Goal: Information Seeking & Learning: Learn about a topic

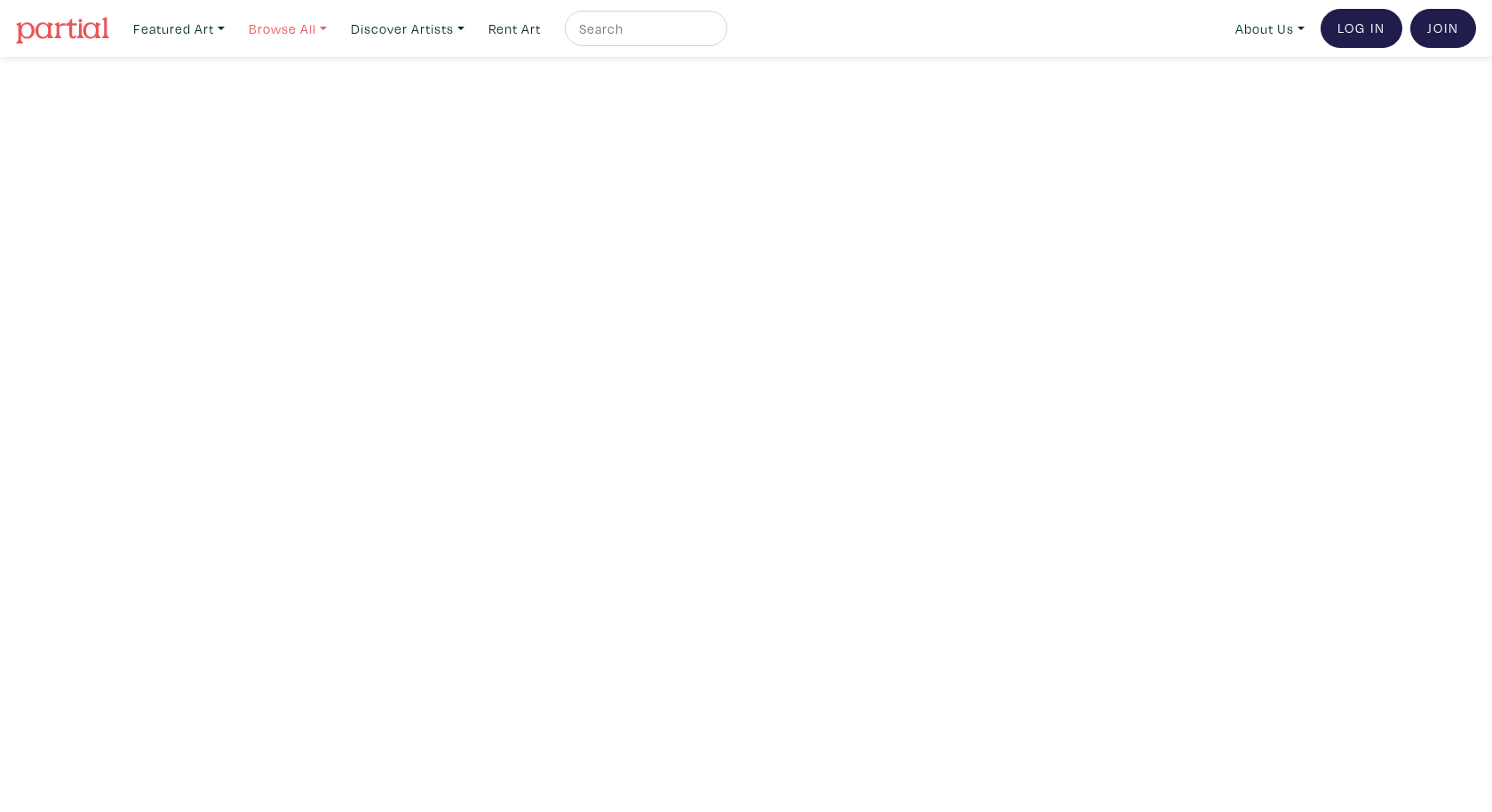
click at [233, 25] on link "Browse All" at bounding box center [179, 28] width 108 height 36
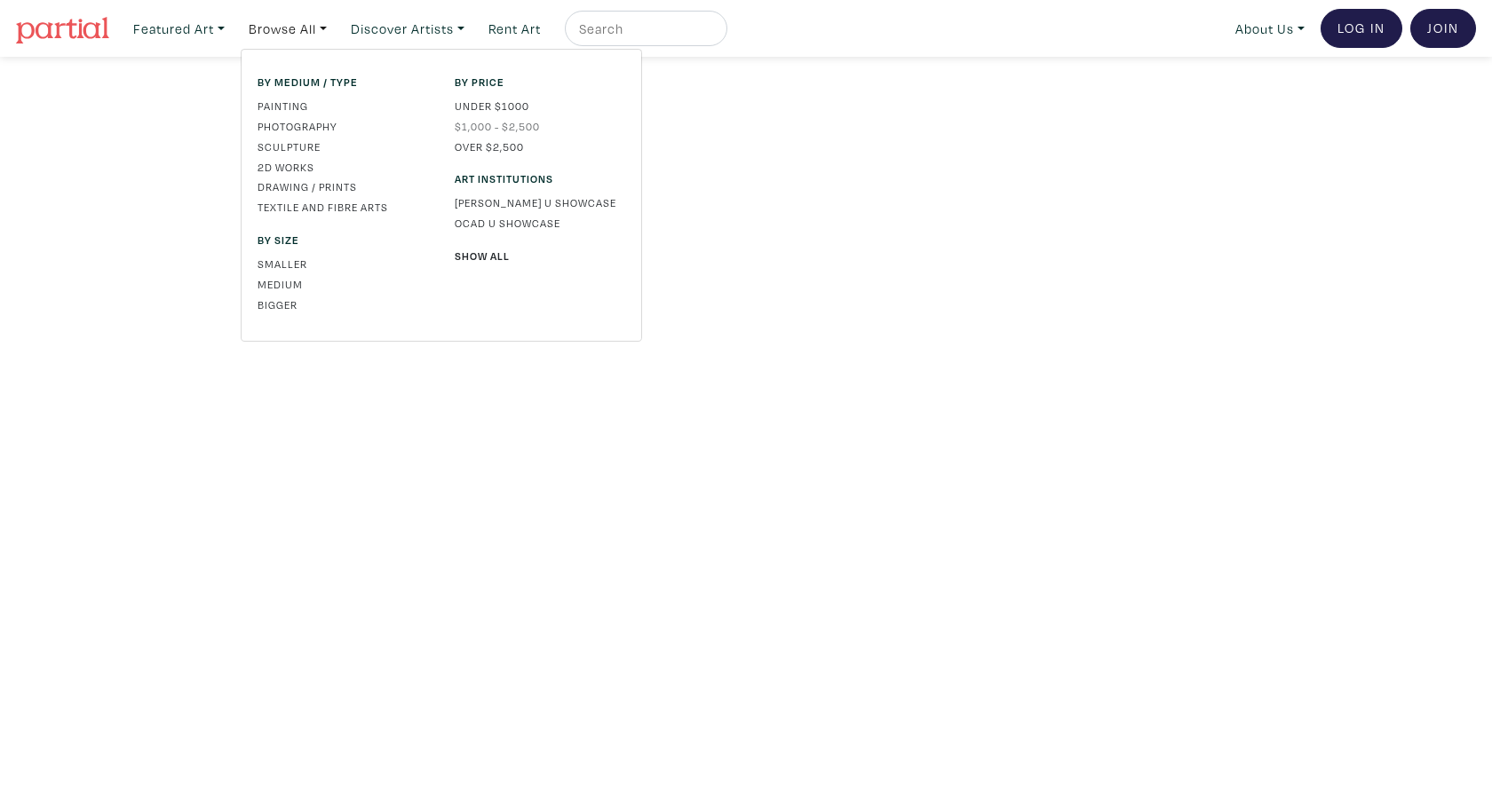
click at [500, 120] on link "$1,000 - $2,500" at bounding box center [540, 125] width 171 height 16
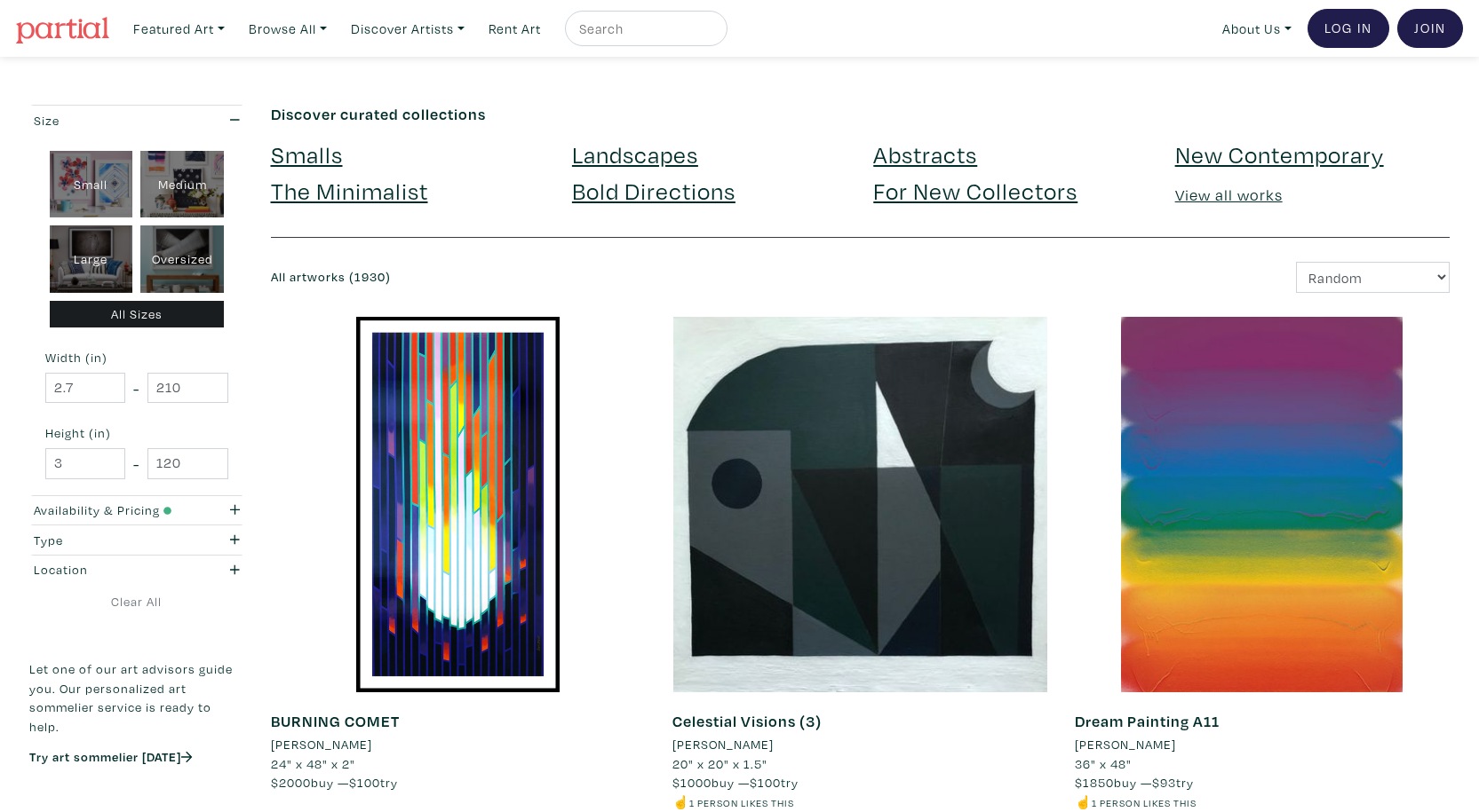
click at [609, 152] on link "Landscapes" at bounding box center [635, 153] width 126 height 31
click at [911, 188] on link "For New Collectors" at bounding box center [975, 189] width 204 height 31
click at [879, 158] on link "Abstracts" at bounding box center [925, 153] width 104 height 31
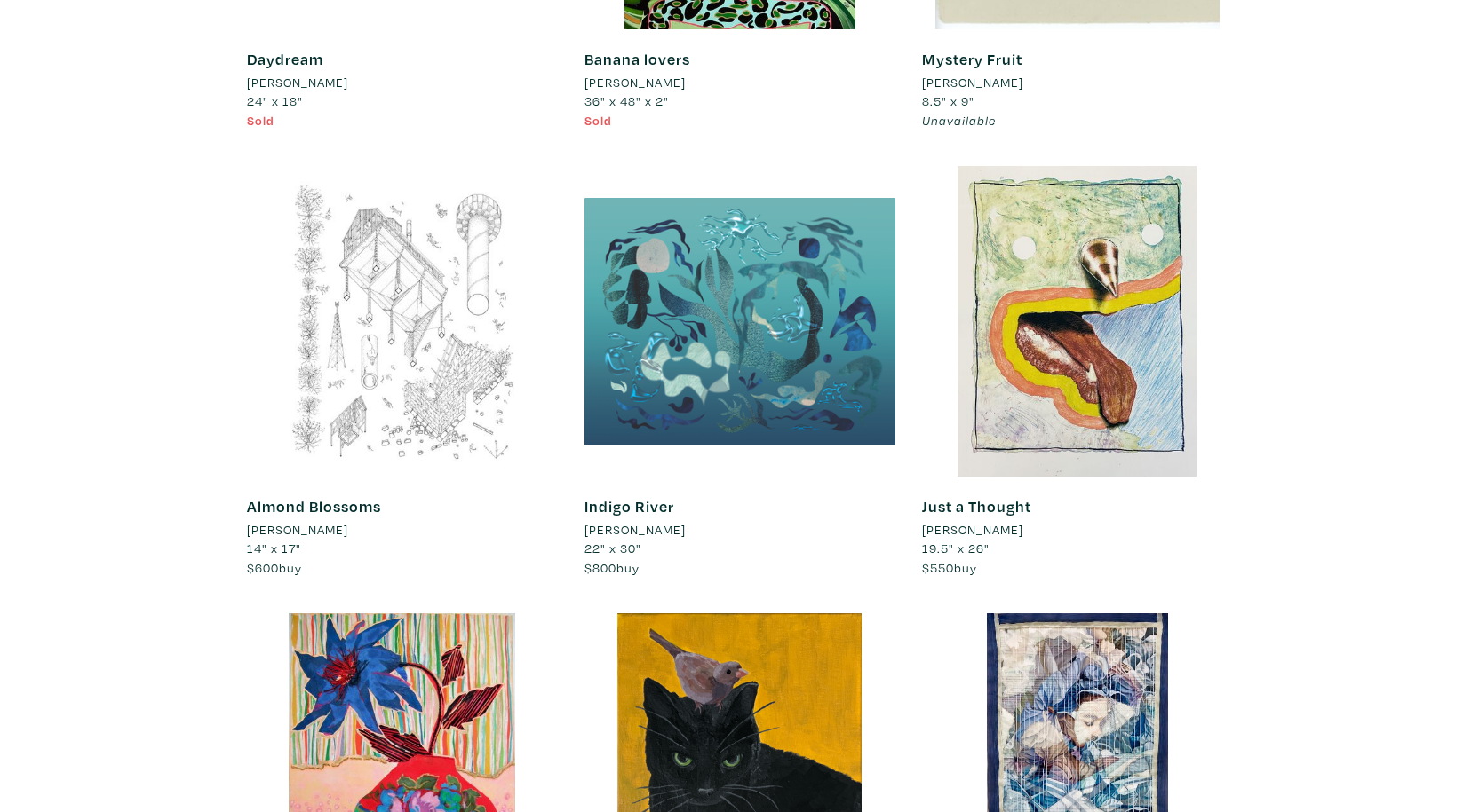
scroll to position [1077, 0]
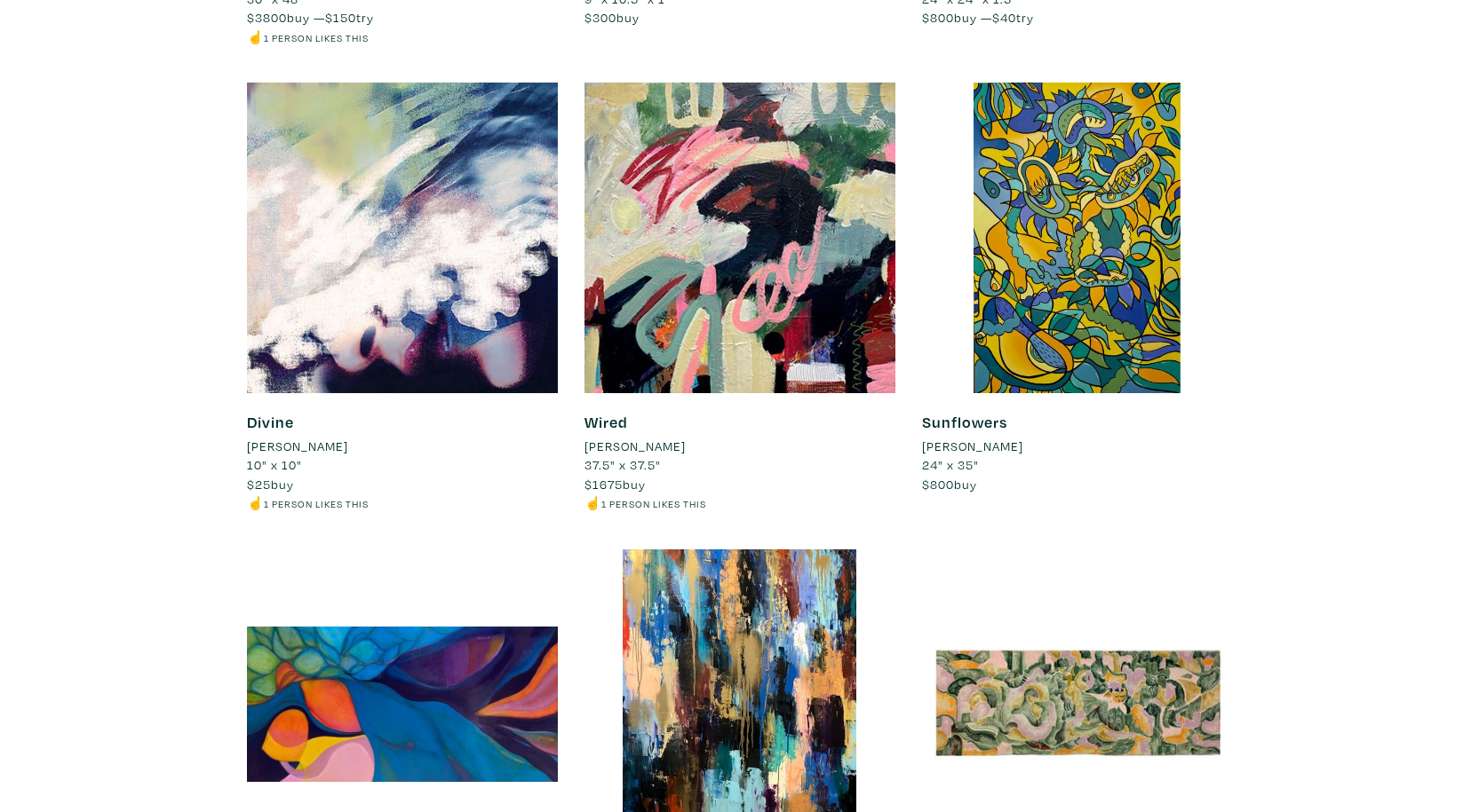
scroll to position [2581, 0]
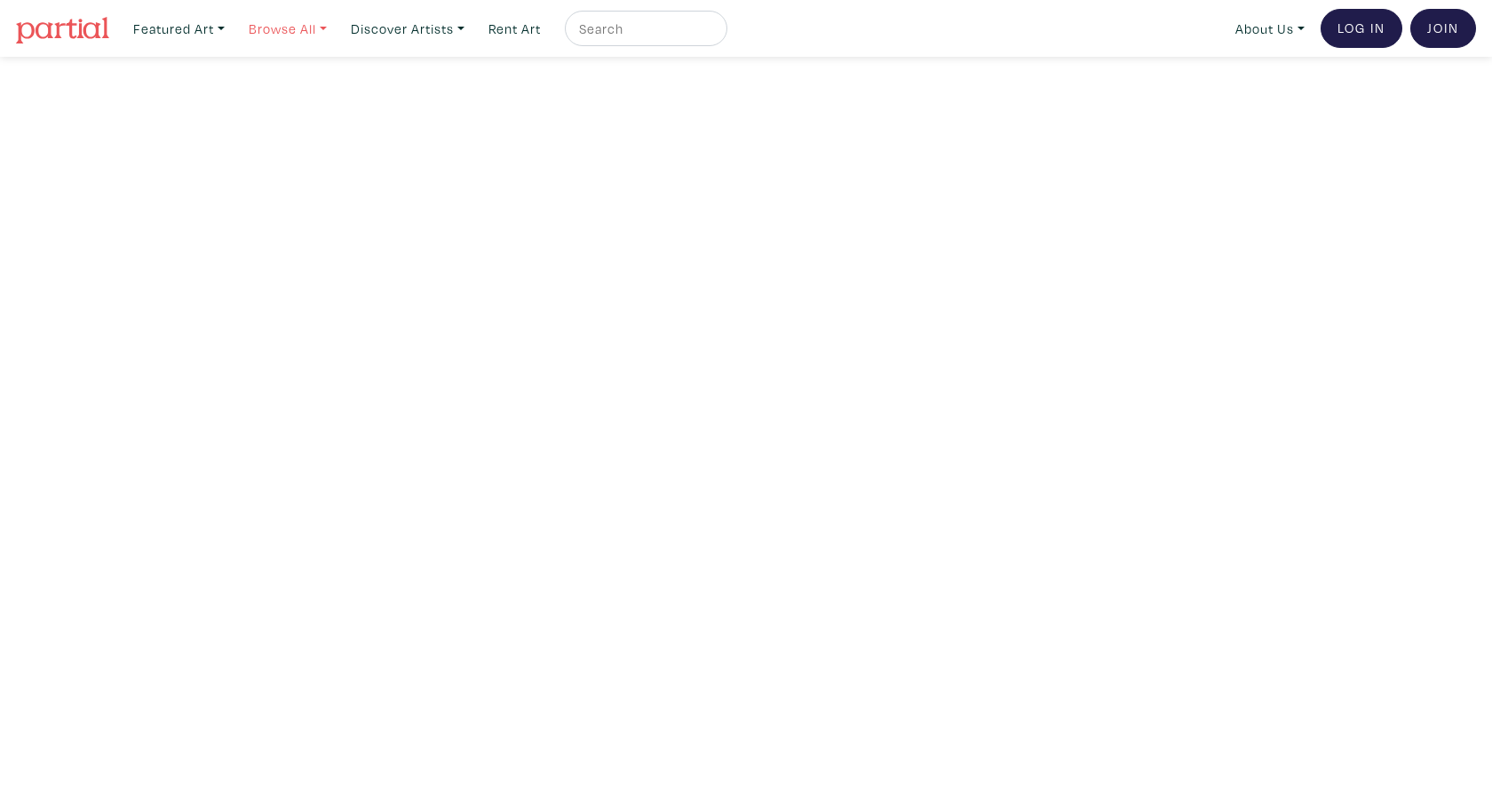
click at [233, 33] on link "Browse All" at bounding box center [179, 28] width 108 height 36
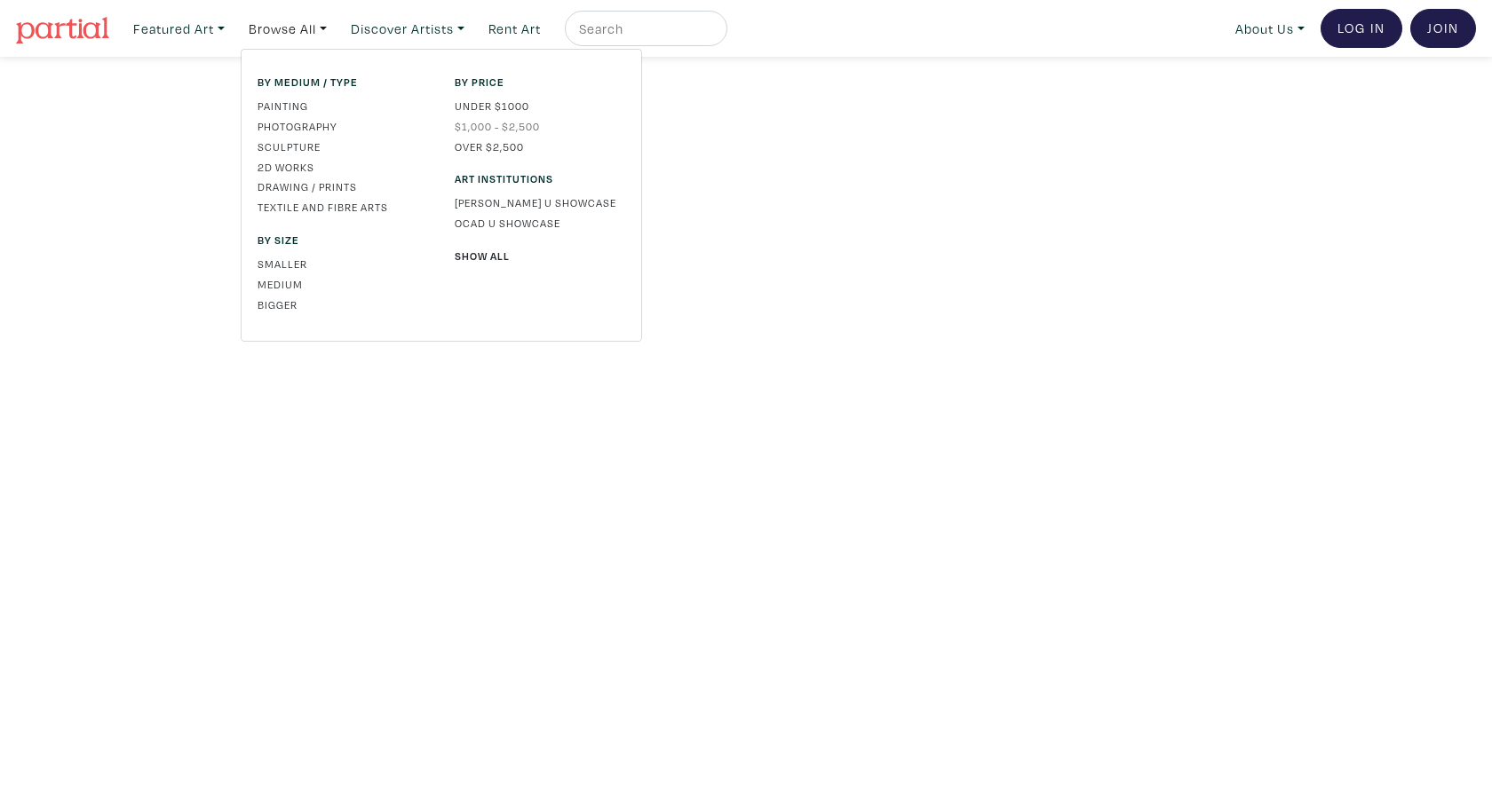
click at [515, 124] on link "$1,000 - $2,500" at bounding box center [540, 125] width 171 height 16
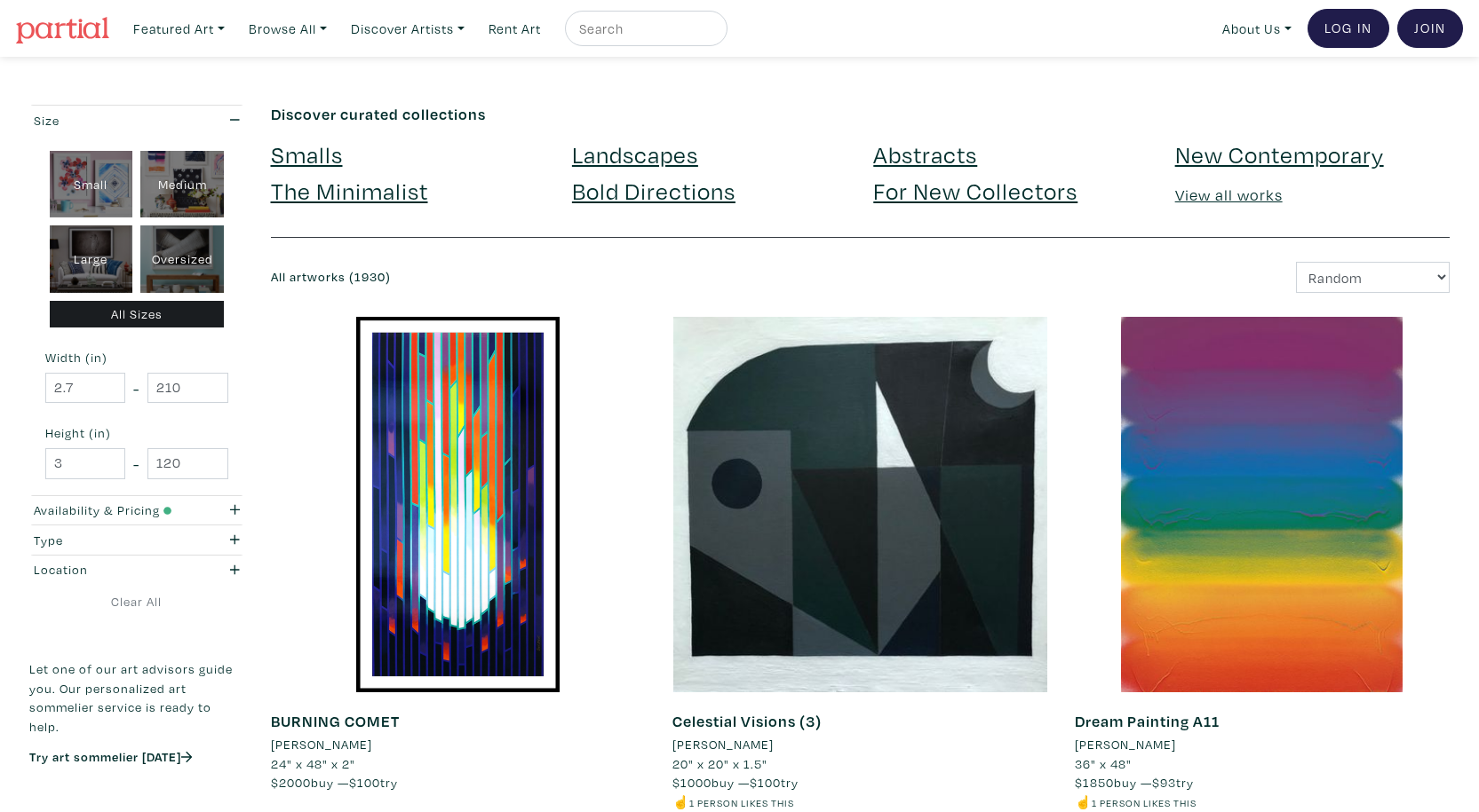
click at [662, 153] on link "Landscapes" at bounding box center [635, 153] width 126 height 31
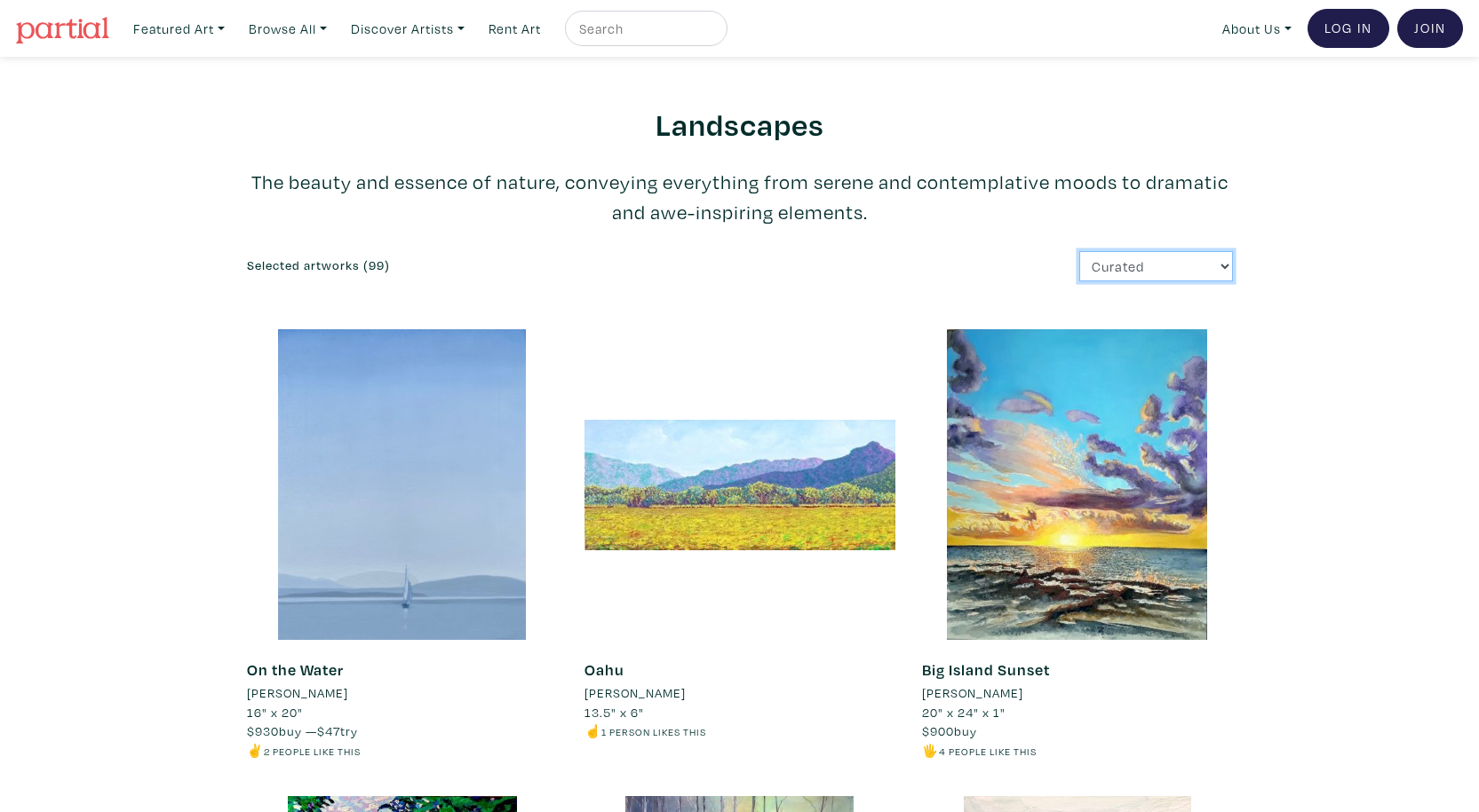
click at [1202, 263] on select "Curated Newest Random Price: Low to High Price: High to Low" at bounding box center [1155, 266] width 153 height 31
click at [697, 255] on div "Selected artworks (99) Curated Newest Random Price: Low to High Price: High to …" at bounding box center [740, 266] width 1012 height 31
click at [233, 18] on link "Browse All" at bounding box center [179, 28] width 108 height 36
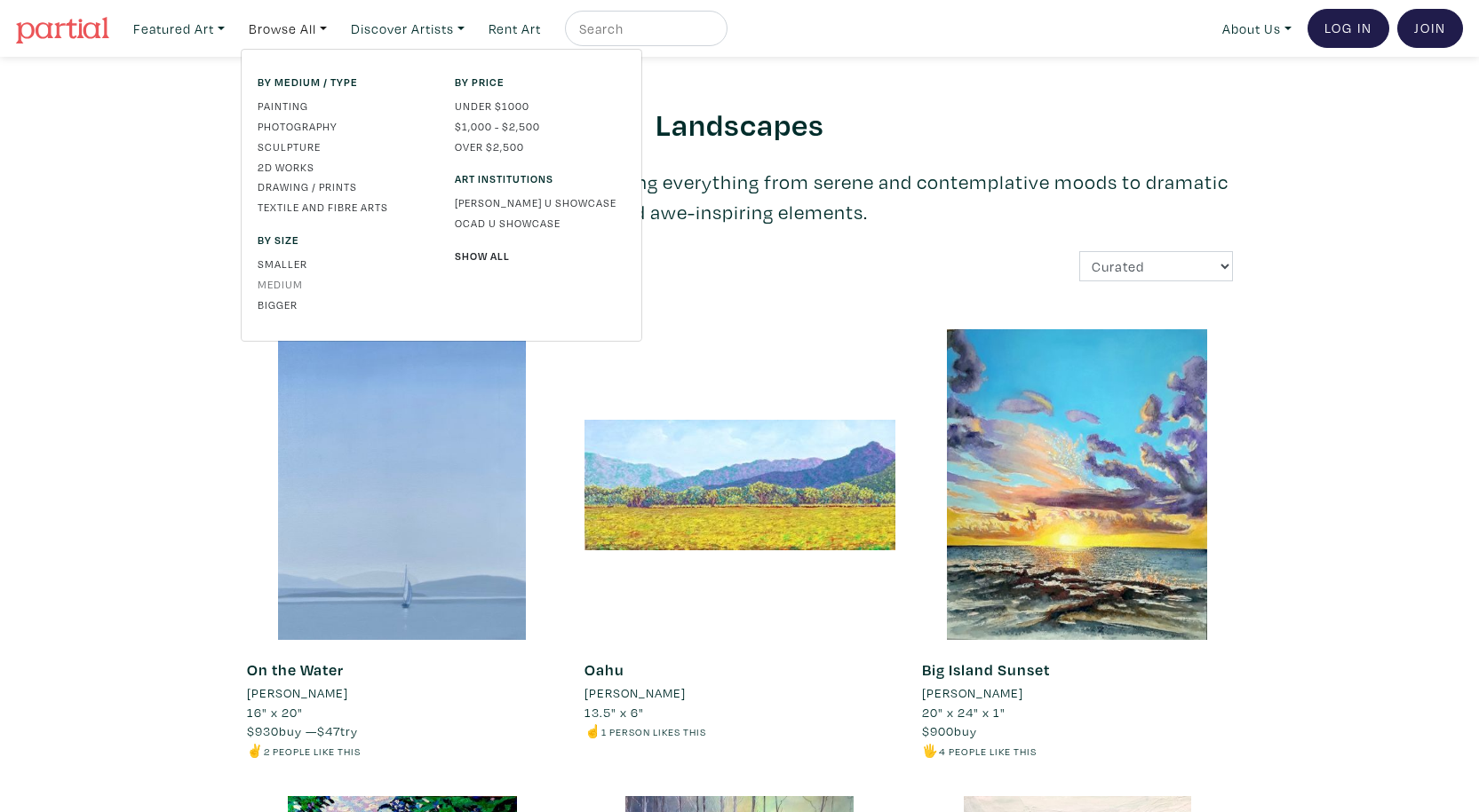
click at [301, 277] on link "Medium" at bounding box center [343, 283] width 171 height 16
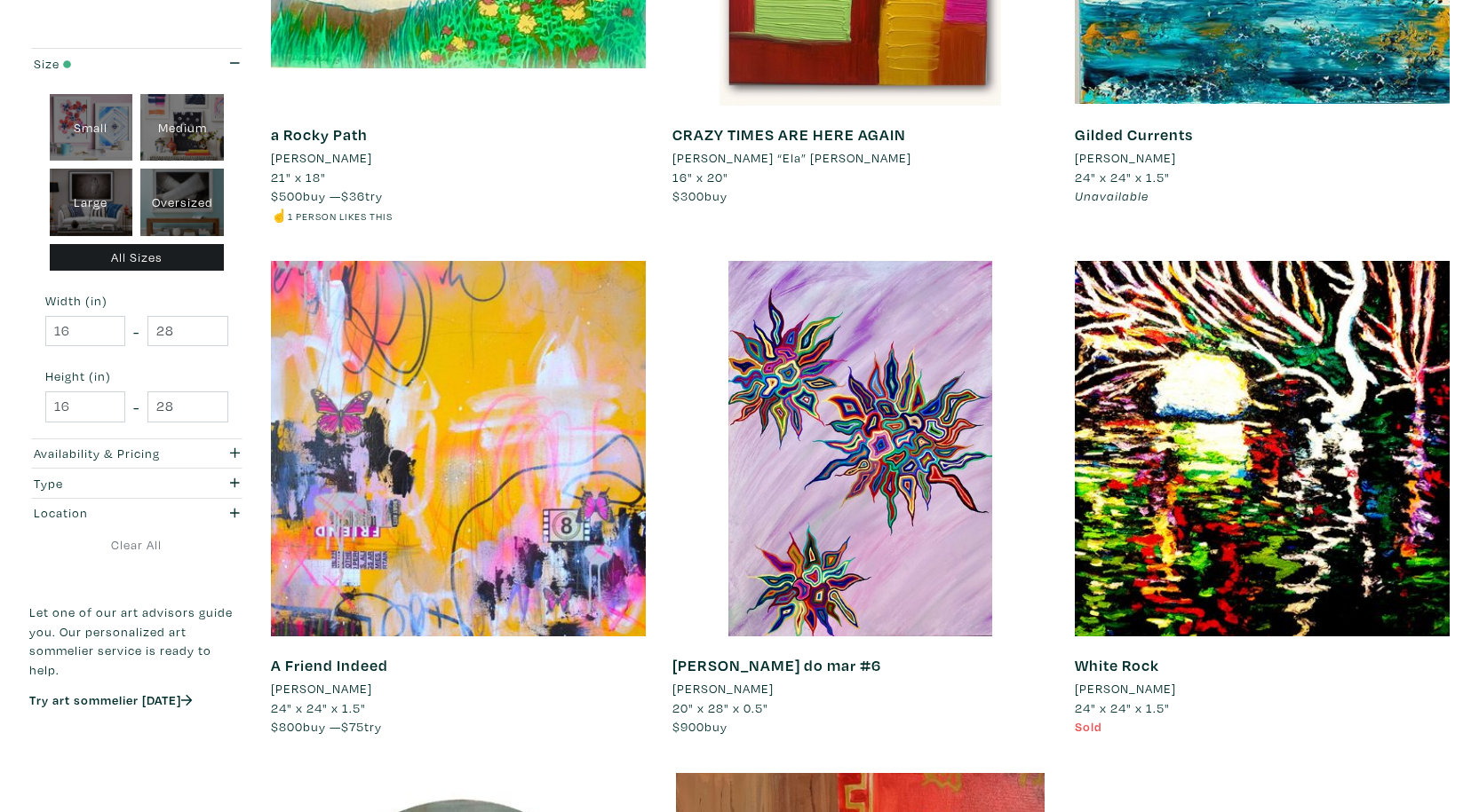
scroll to position [1118, 0]
